Goal: Information Seeking & Learning: Learn about a topic

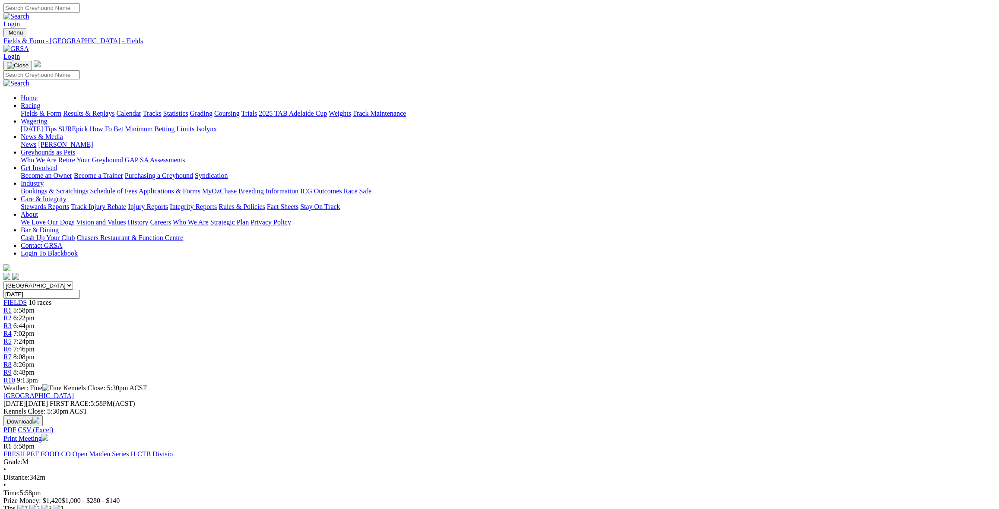
click at [69, 203] on link "Stewards Reports" at bounding box center [45, 206] width 48 height 7
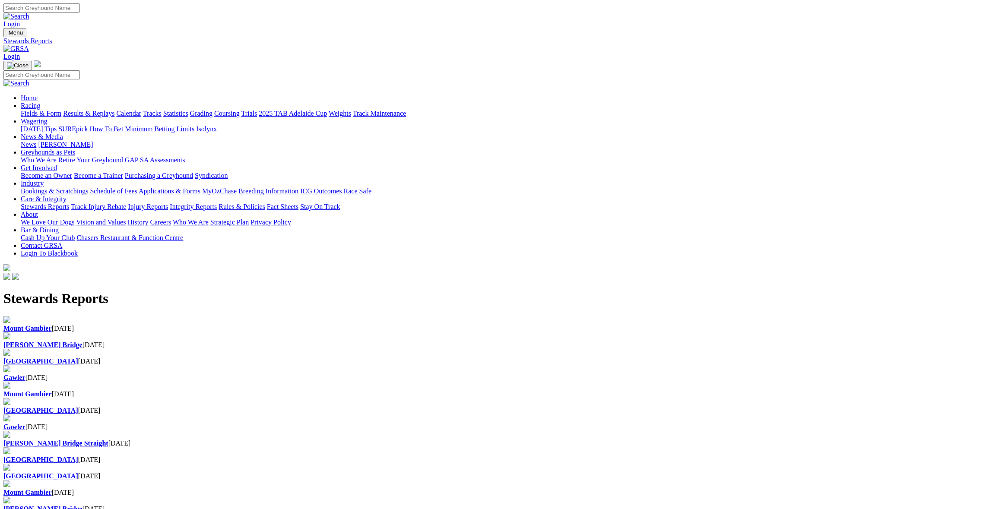
click at [83, 341] on b "[PERSON_NAME] Bridge" at bounding box center [42, 344] width 79 height 7
click at [78, 358] on b "[GEOGRAPHIC_DATA]" at bounding box center [40, 361] width 75 height 7
click at [25, 374] on b "Gawler" at bounding box center [14, 377] width 22 height 7
click at [25, 423] on b "Gawler" at bounding box center [14, 426] width 22 height 7
click at [217, 203] on link "Integrity Reports" at bounding box center [193, 206] width 47 height 7
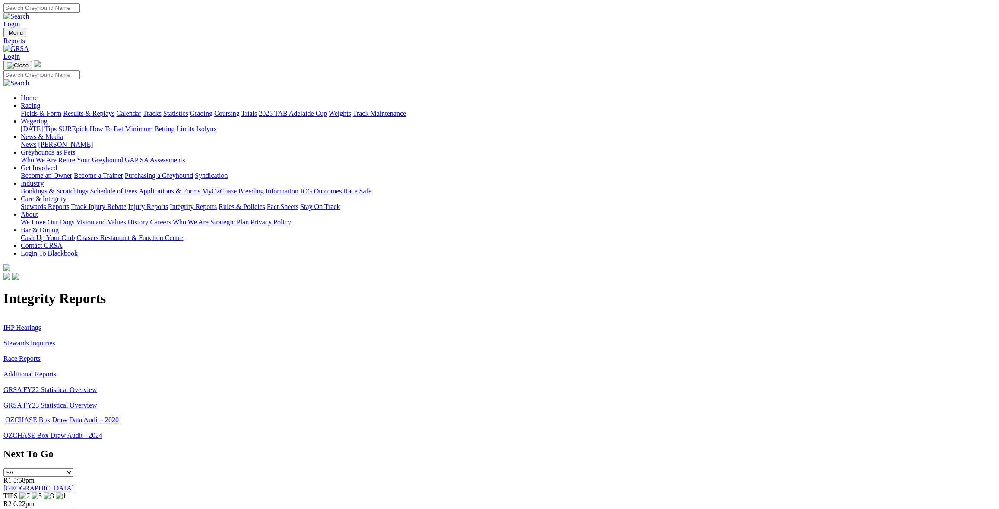
click at [55, 340] on link "Stewards Inquiries" at bounding box center [29, 343] width 52 height 7
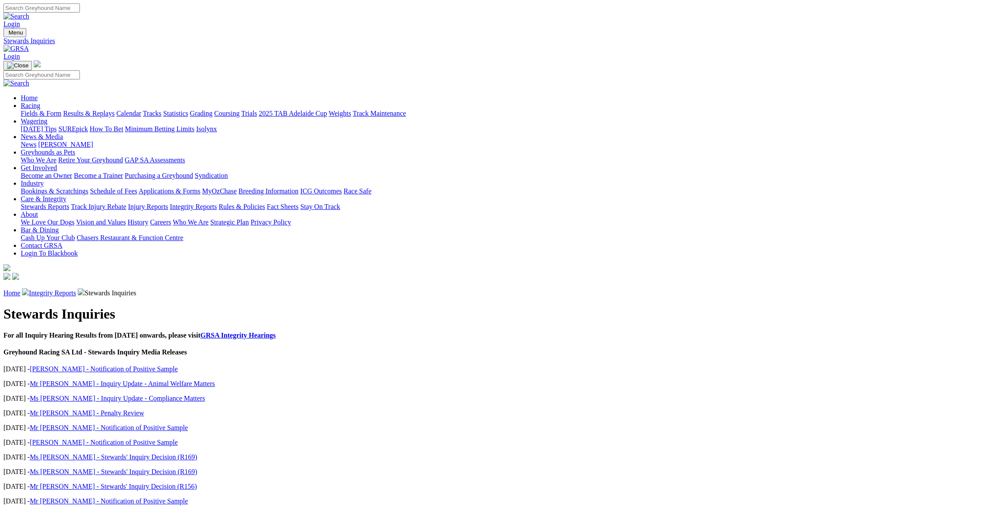
click at [276, 332] on link "GRSA Integrity Hearings" at bounding box center [237, 335] width 75 height 7
